Goal: Task Accomplishment & Management: Manage account settings

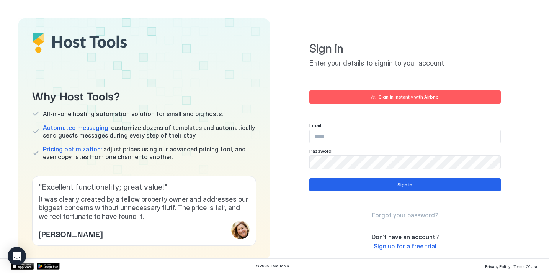
scroll to position [20, 0]
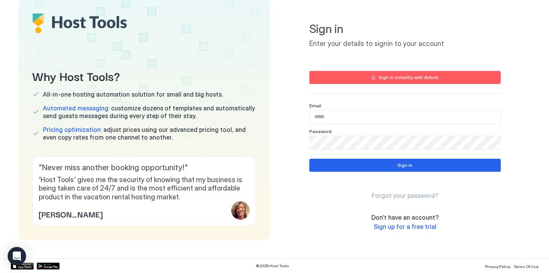
click at [361, 80] on button "Sign in instantly with Airbnb" at bounding box center [406, 77] width 192 height 13
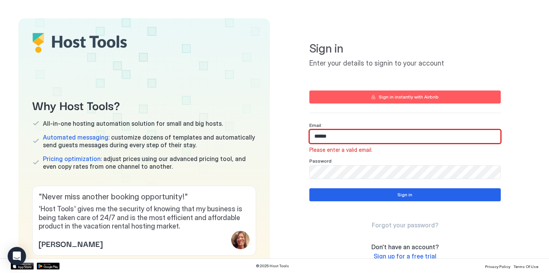
drag, startPoint x: 377, startPoint y: 141, endPoint x: 258, endPoint y: 141, distance: 118.8
click at [258, 141] on div "Why Host Tools? All-in-one hosting automation solution for small and big hosts.…" at bounding box center [274, 143] width 513 height 251
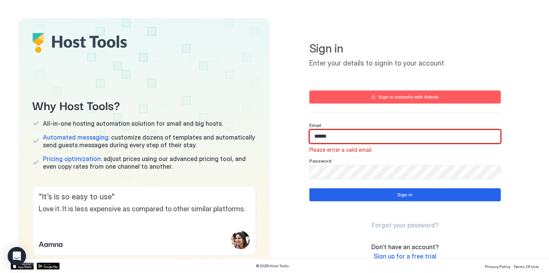
click at [326, 137] on input "******" at bounding box center [405, 136] width 191 height 13
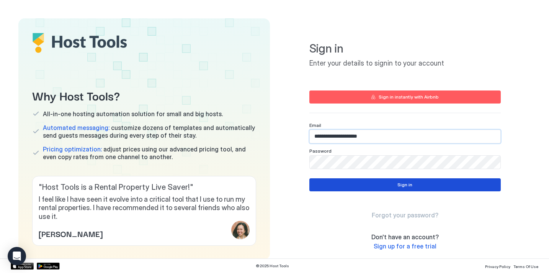
type input "**********"
click at [320, 183] on button "Sign in" at bounding box center [406, 184] width 192 height 13
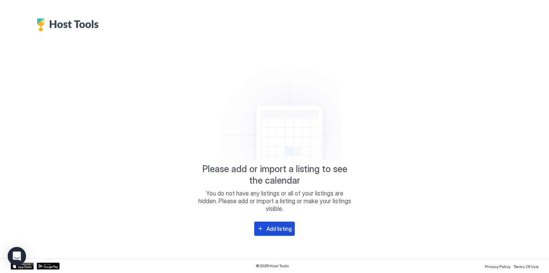
click at [270, 226] on div "Add listing" at bounding box center [279, 229] width 25 height 8
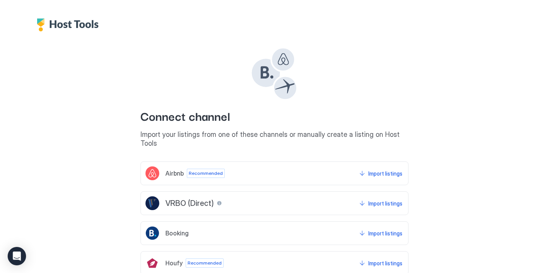
scroll to position [33, 0]
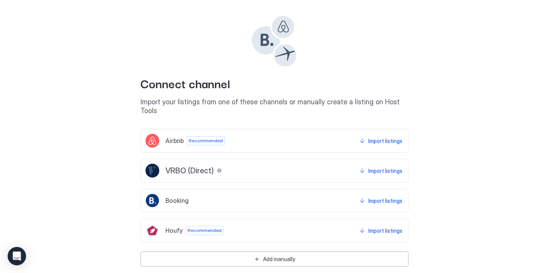
click at [241, 131] on div "Airbnb Recommended Import listings" at bounding box center [275, 141] width 268 height 24
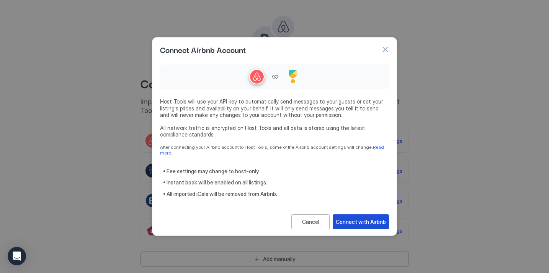
click at [350, 218] on div "Connect with Airbnb" at bounding box center [361, 222] width 50 height 8
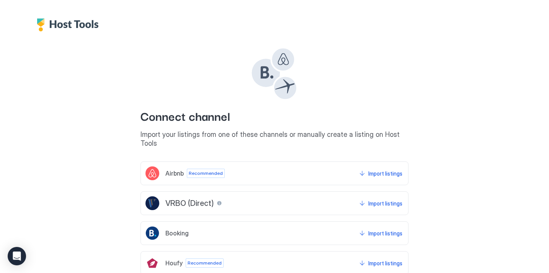
scroll to position [14, 0]
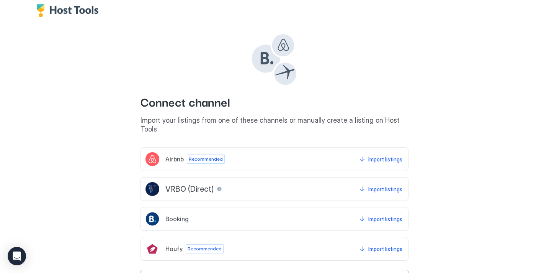
click at [173, 215] on span "Booking" at bounding box center [177, 219] width 23 height 8
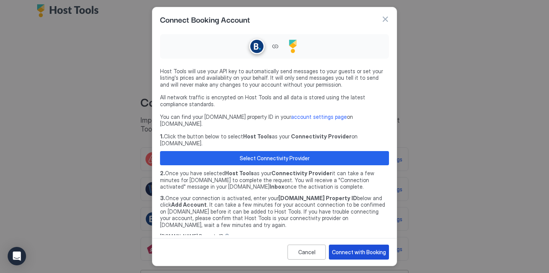
click at [342, 252] on div "Connect with Booking" at bounding box center [359, 252] width 54 height 8
click at [385, 18] on button "button" at bounding box center [386, 19] width 8 height 8
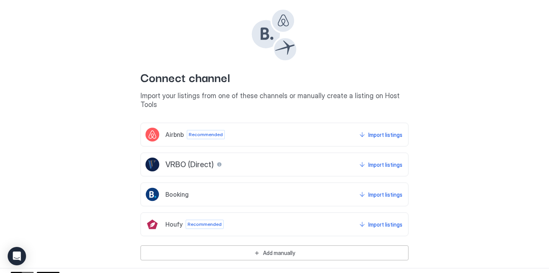
scroll to position [38, 0]
